Goal: Task Accomplishment & Management: Use online tool/utility

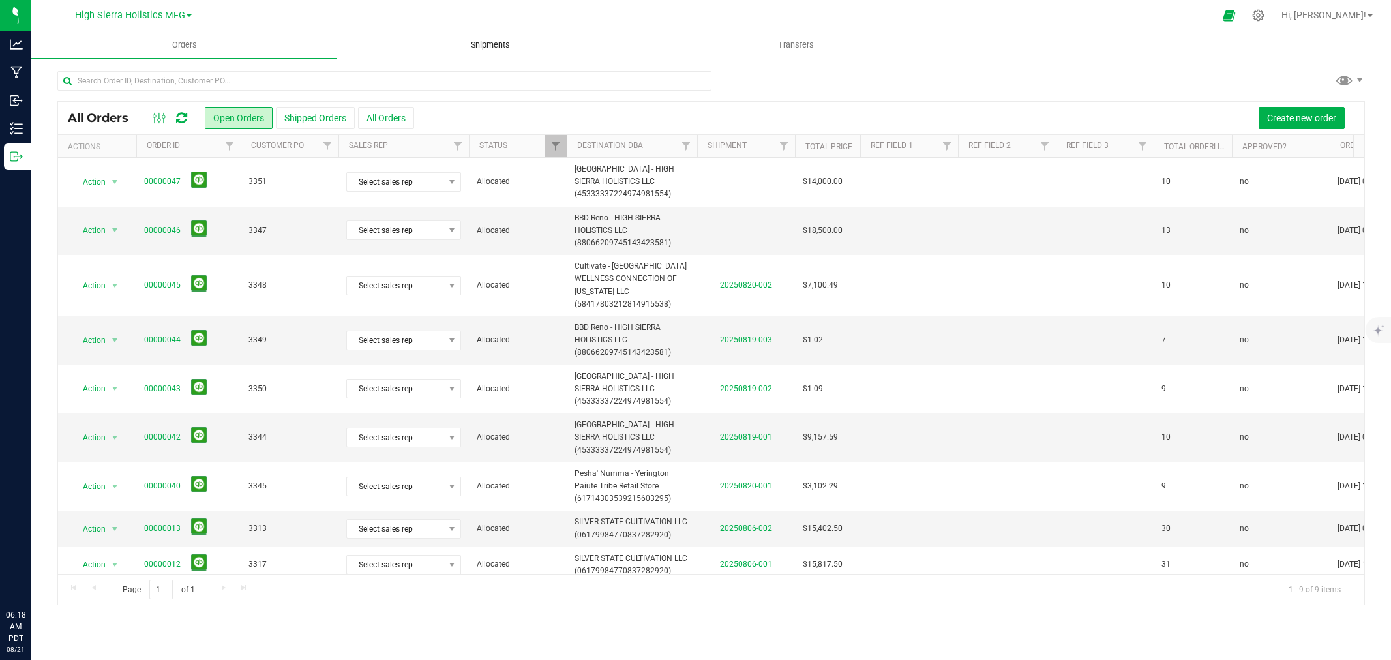
drag, startPoint x: 0, startPoint y: 0, endPoint x: 484, endPoint y: 44, distance: 485.9
click at [484, 44] on span "Shipments" at bounding box center [490, 45] width 74 height 12
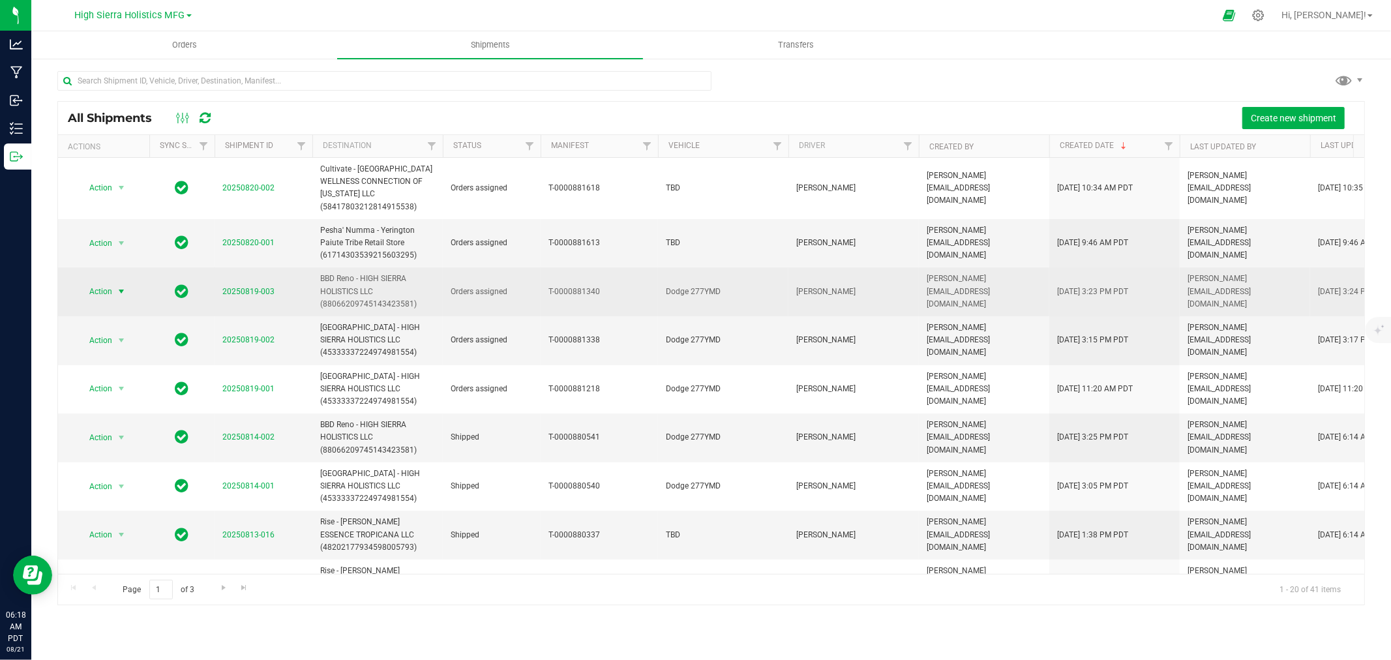
click at [124, 286] on span "select" at bounding box center [121, 291] width 10 height 10
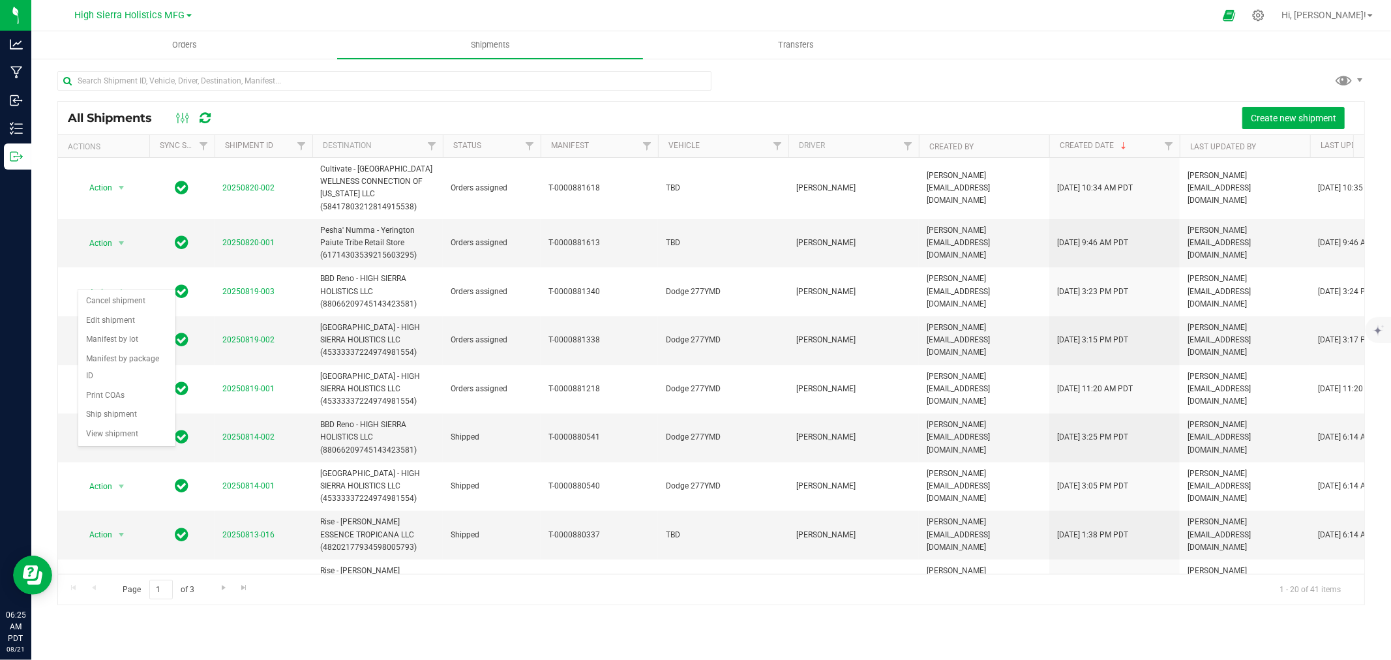
click at [350, 11] on div at bounding box center [723, 15] width 981 height 25
click at [421, 119] on div "Create new shipment" at bounding box center [789, 118] width 1129 height 22
drag, startPoint x: 600, startPoint y: 108, endPoint x: 635, endPoint y: 108, distance: 35.2
click at [608, 108] on div "Create new shipment" at bounding box center [789, 118] width 1129 height 22
click at [739, 113] on div "Create new shipment" at bounding box center [789, 118] width 1129 height 22
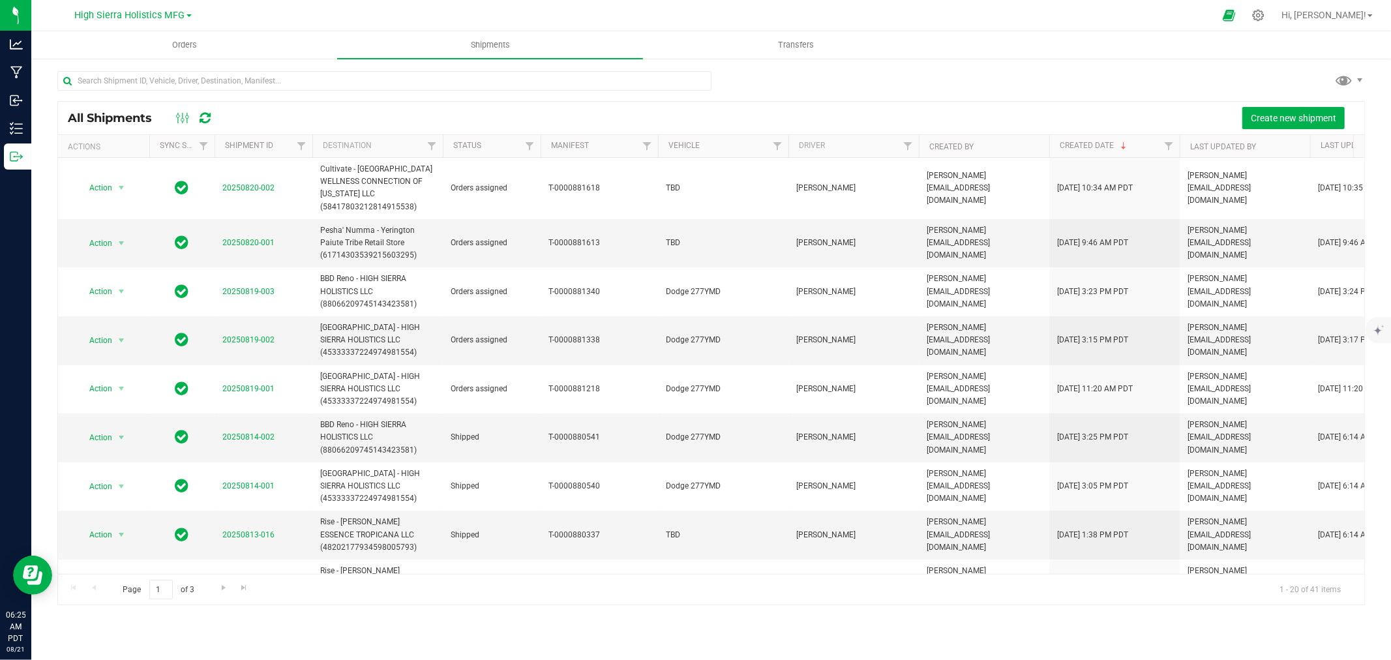
click at [914, 116] on div "Create new shipment" at bounding box center [789, 118] width 1129 height 22
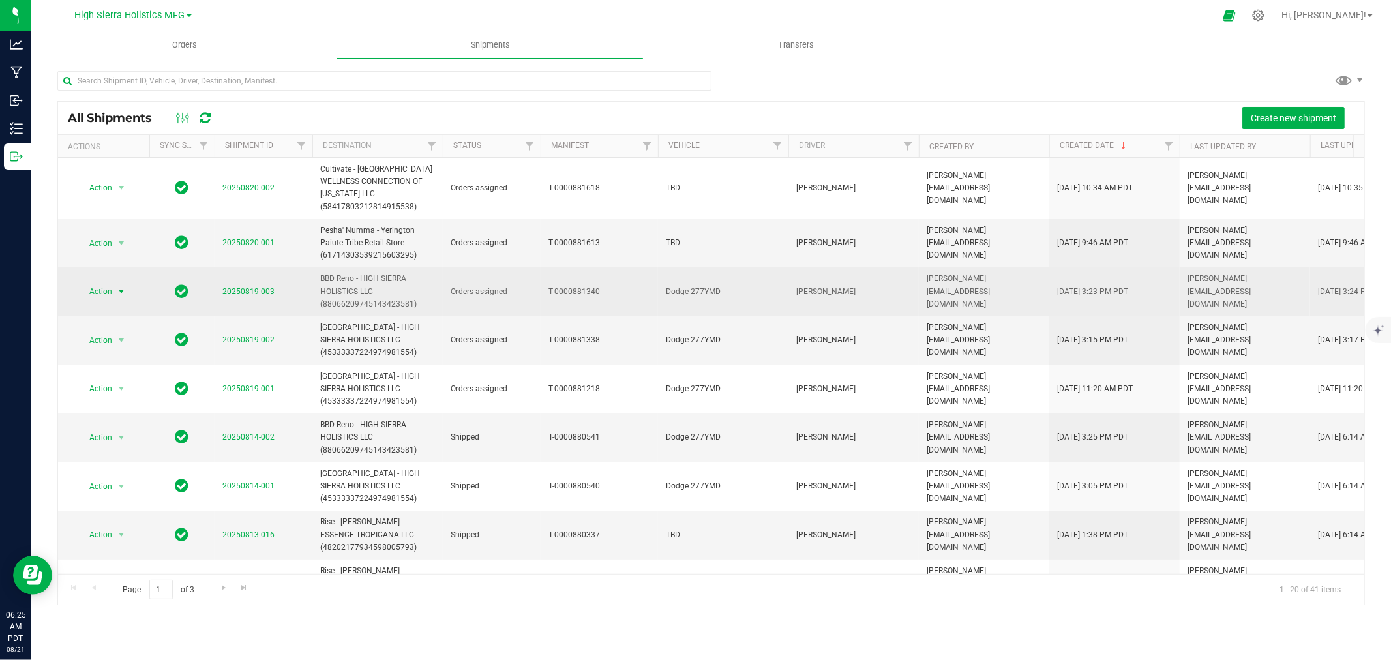
click at [118, 286] on span "select" at bounding box center [121, 291] width 10 height 10
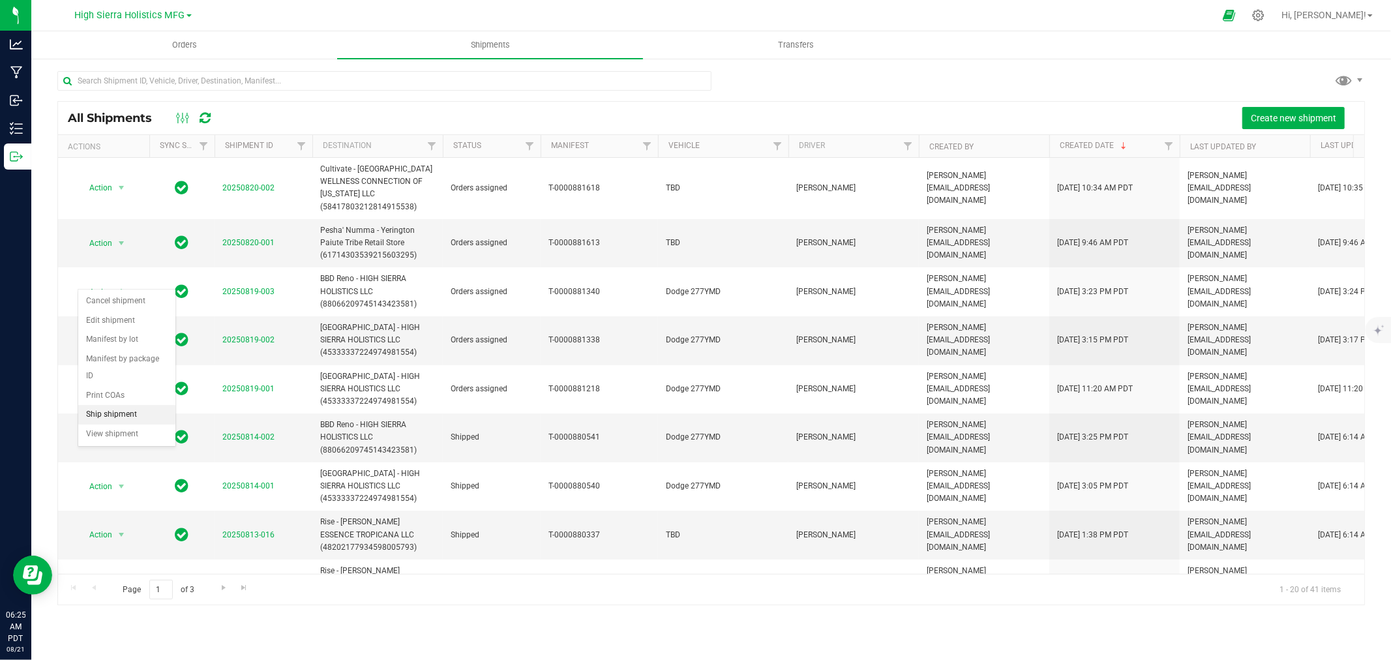
click at [131, 417] on li "Ship shipment" at bounding box center [126, 415] width 97 height 20
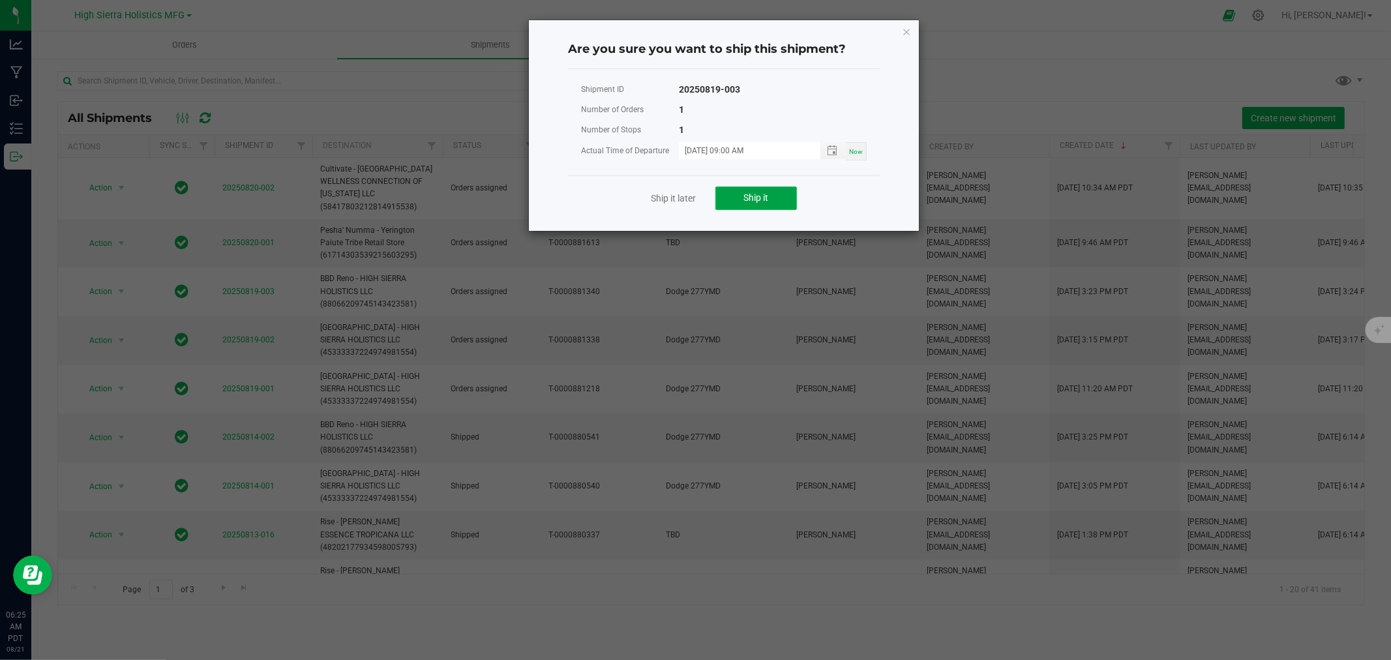
click at [742, 200] on button "Ship it" at bounding box center [756, 198] width 82 height 23
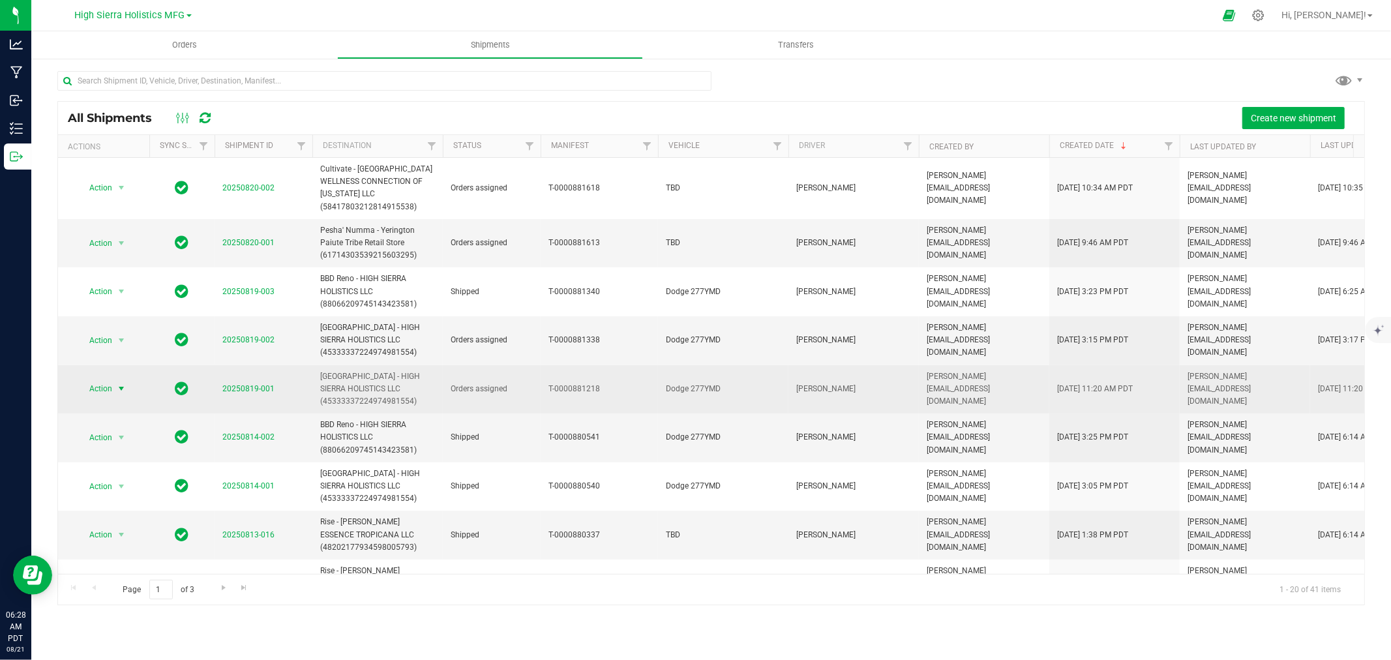
click at [123, 383] on span "select" at bounding box center [121, 388] width 10 height 10
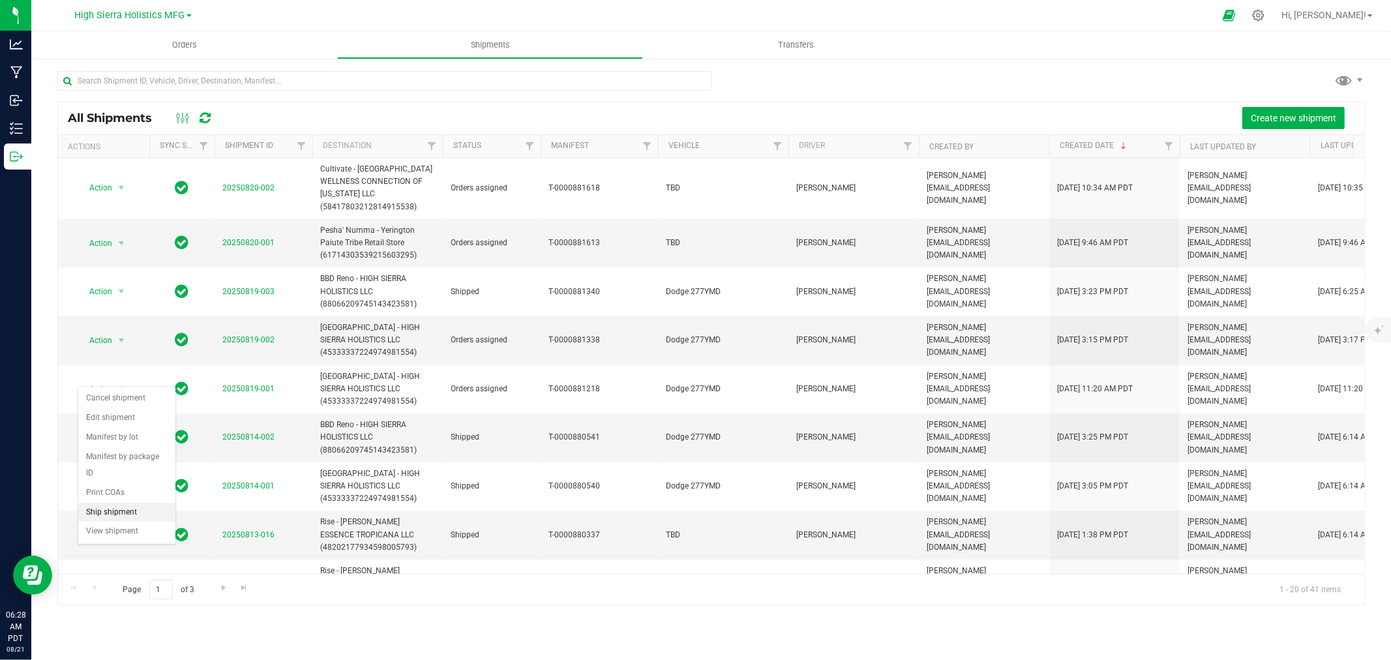
click at [128, 509] on li "Ship shipment" at bounding box center [126, 513] width 97 height 20
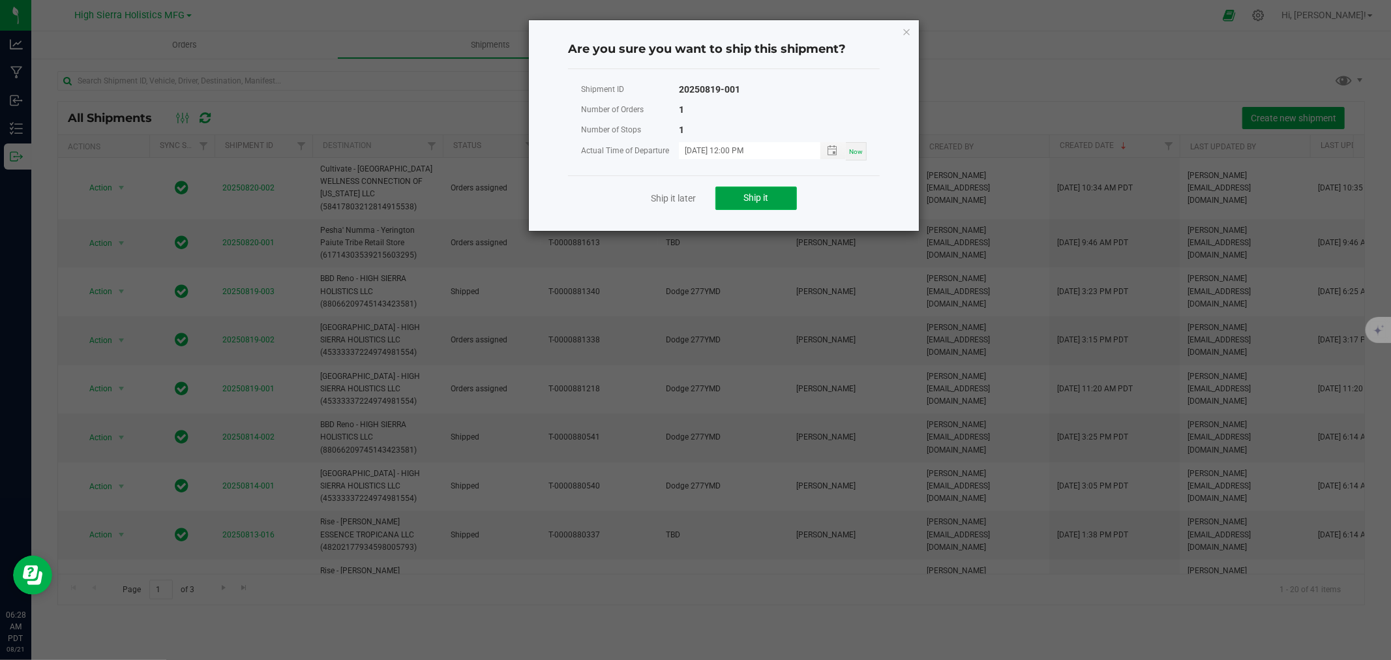
click at [769, 190] on button "Ship it" at bounding box center [756, 198] width 82 height 23
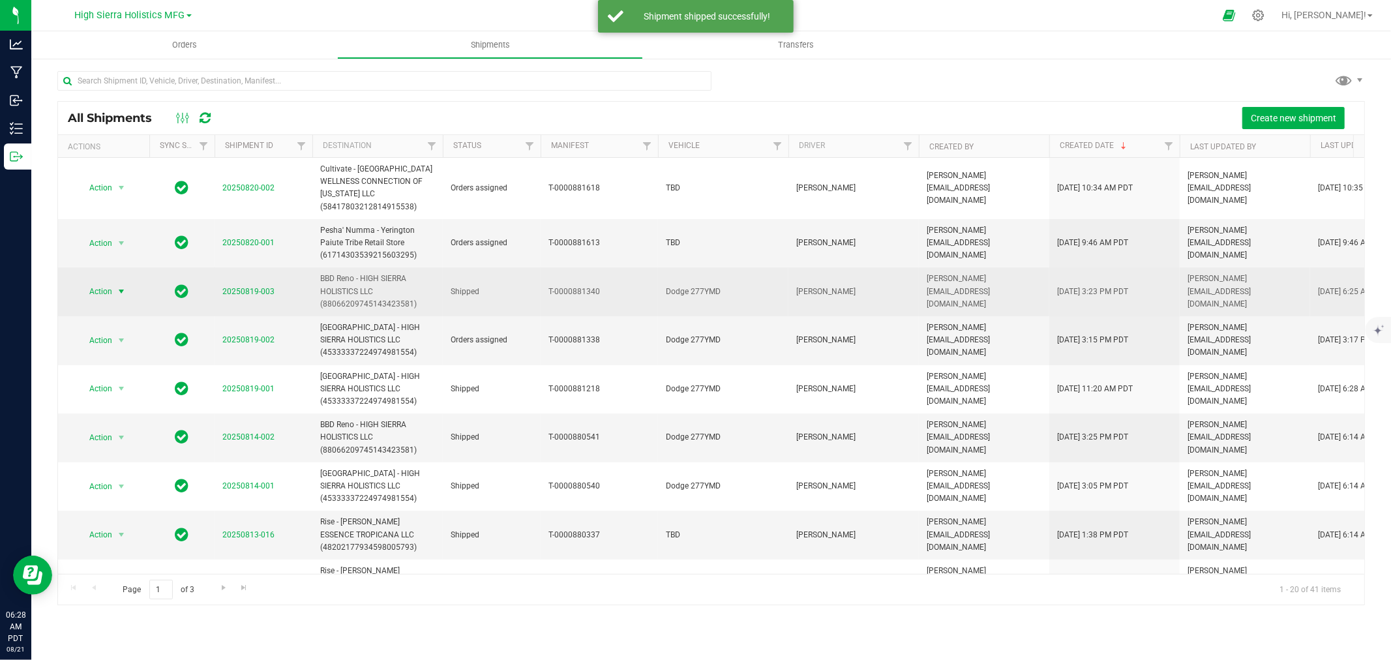
click at [115, 282] on span "select" at bounding box center [121, 291] width 16 height 18
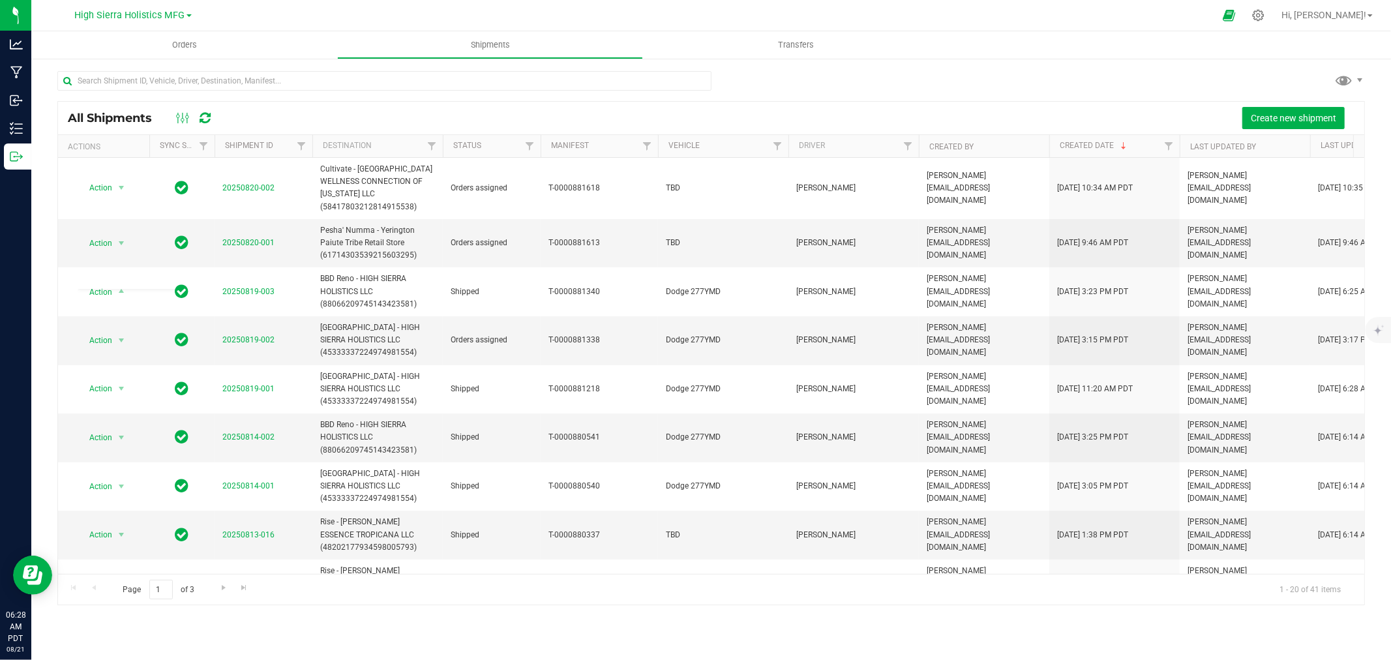
click at [378, 7] on div at bounding box center [723, 15] width 981 height 25
click at [187, 44] on span "Orders" at bounding box center [185, 45] width 60 height 12
